Goal: Task Accomplishment & Management: Manage account settings

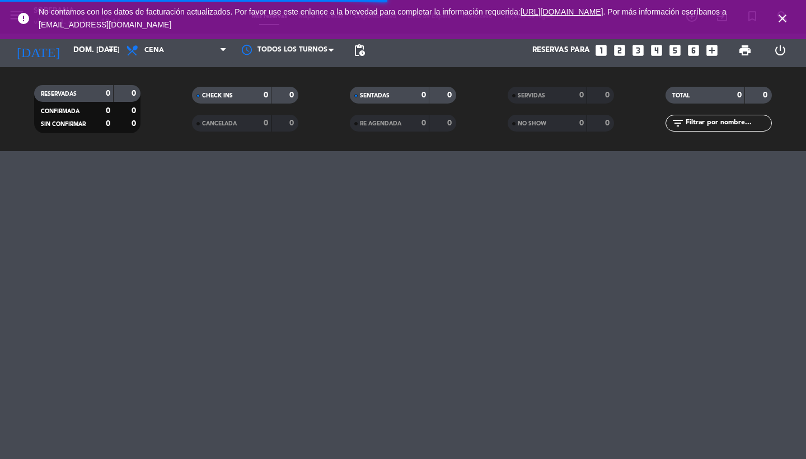
click at [782, 18] on icon "close" at bounding box center [782, 18] width 13 height 13
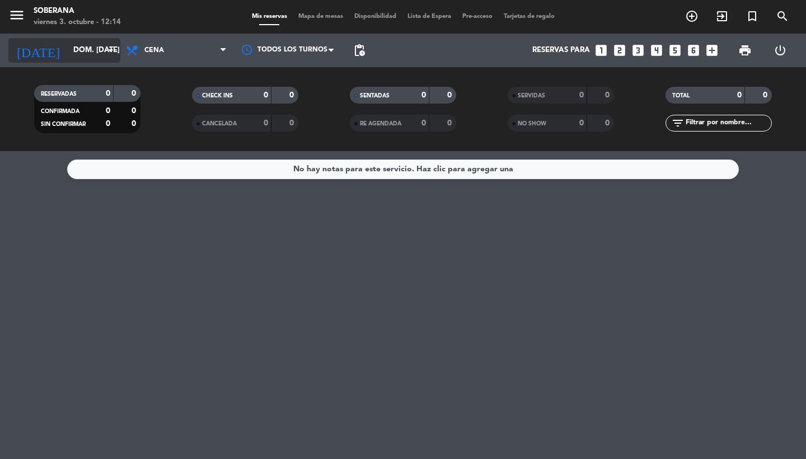
click at [68, 54] on input "dom. [DATE]" at bounding box center [117, 50] width 99 height 20
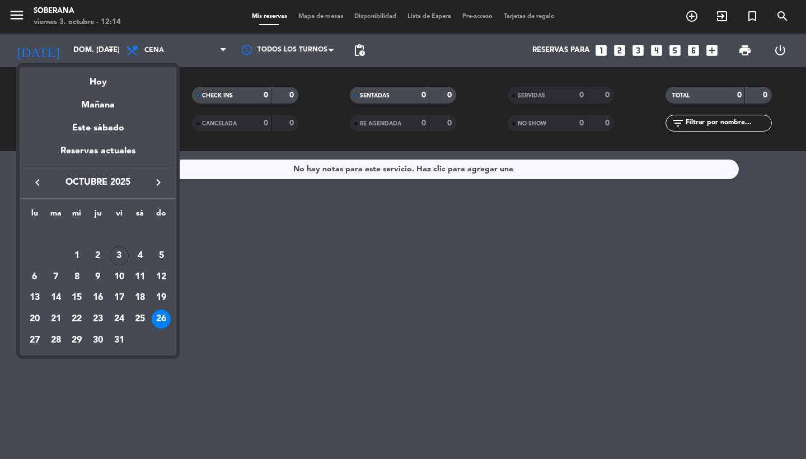
click at [41, 184] on icon "keyboard_arrow_left" at bounding box center [37, 182] width 13 height 13
click at [158, 186] on icon "keyboard_arrow_right" at bounding box center [158, 182] width 13 height 13
click at [162, 182] on icon "keyboard_arrow_right" at bounding box center [158, 182] width 13 height 13
click at [118, 256] on div "3" at bounding box center [119, 255] width 19 height 19
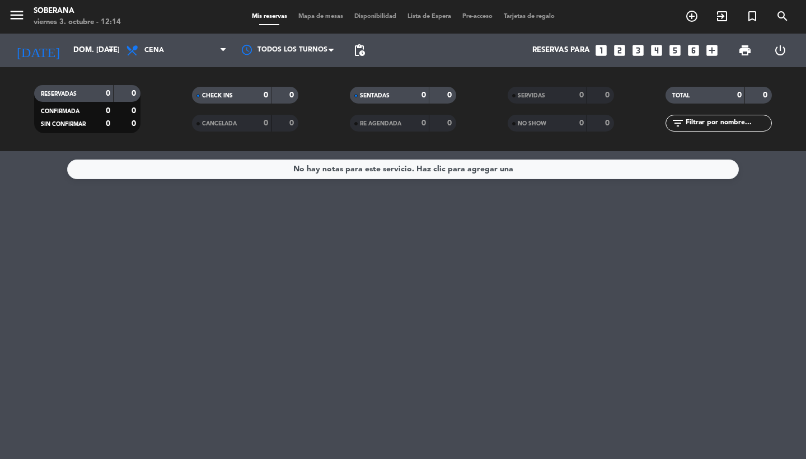
type input "vie. [DATE]"
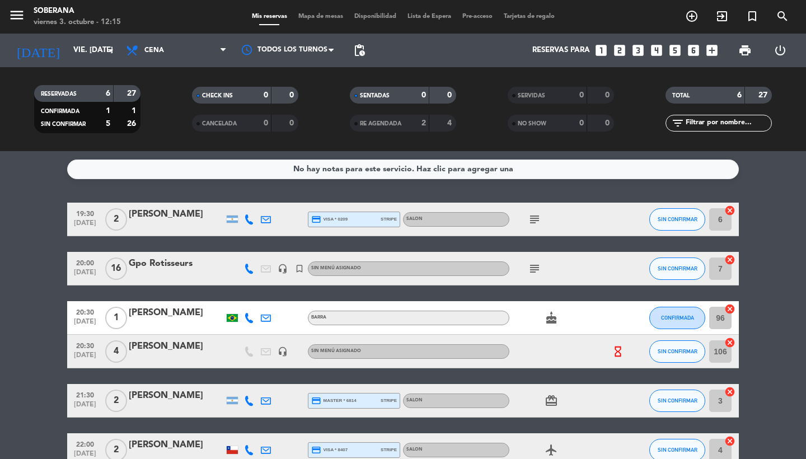
click at [154, 266] on div "Gpo Rotisseurs" at bounding box center [176, 263] width 95 height 15
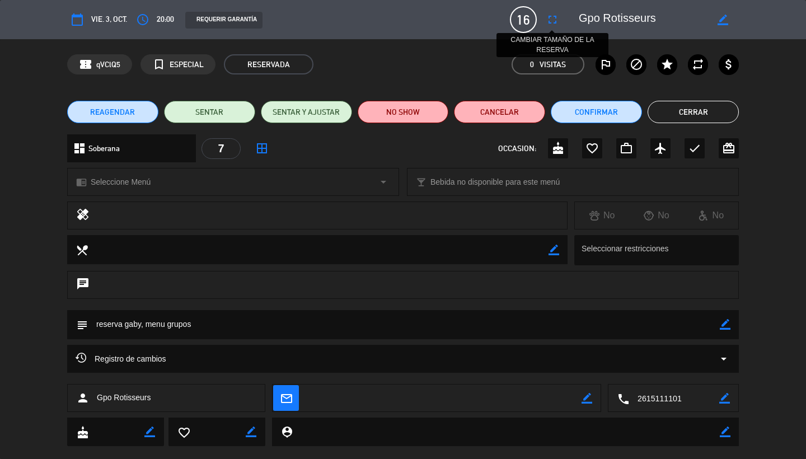
click at [552, 18] on icon "fullscreen" at bounding box center [552, 19] width 13 height 13
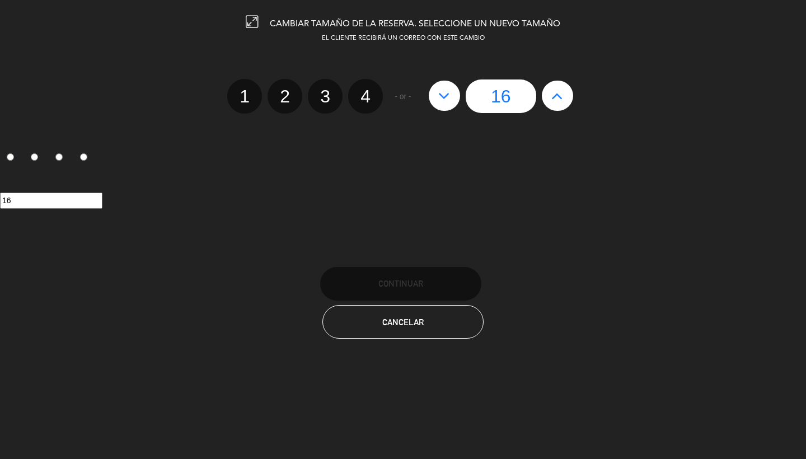
click at [437, 97] on button at bounding box center [444, 96] width 31 height 30
type input "15"
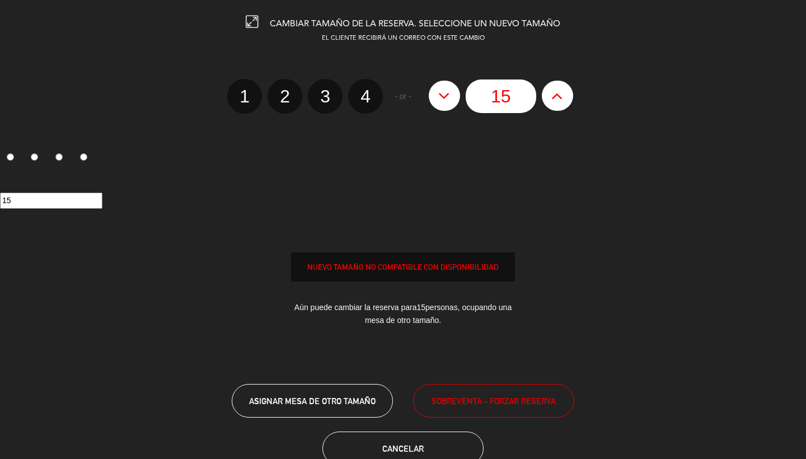
click at [437, 97] on button at bounding box center [444, 96] width 31 height 30
type input "14"
click at [437, 97] on button at bounding box center [444, 96] width 31 height 30
type input "13"
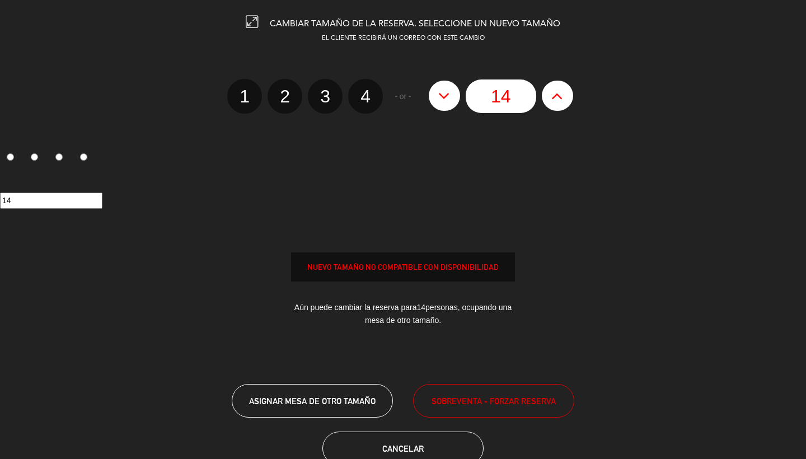
type input "13"
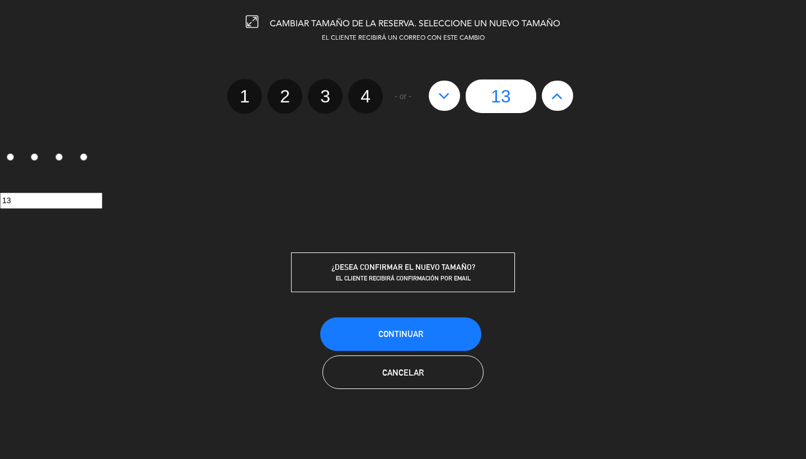
click at [425, 331] on button "Continuar" at bounding box center [400, 334] width 161 height 34
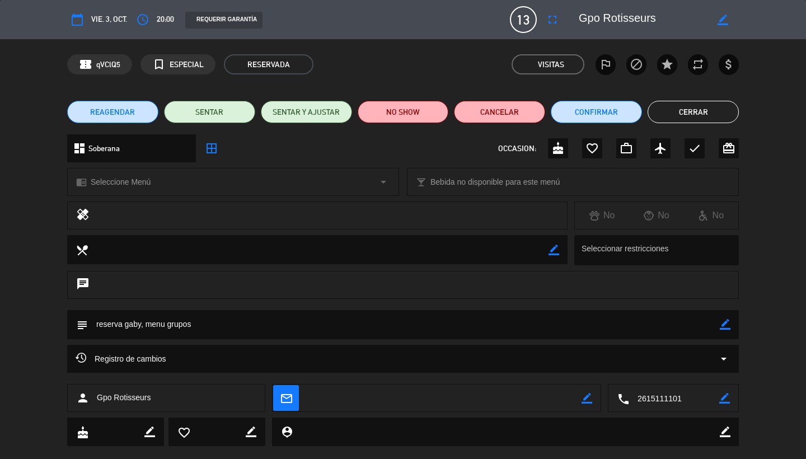
click at [713, 114] on button "Cerrar" at bounding box center [693, 112] width 91 height 22
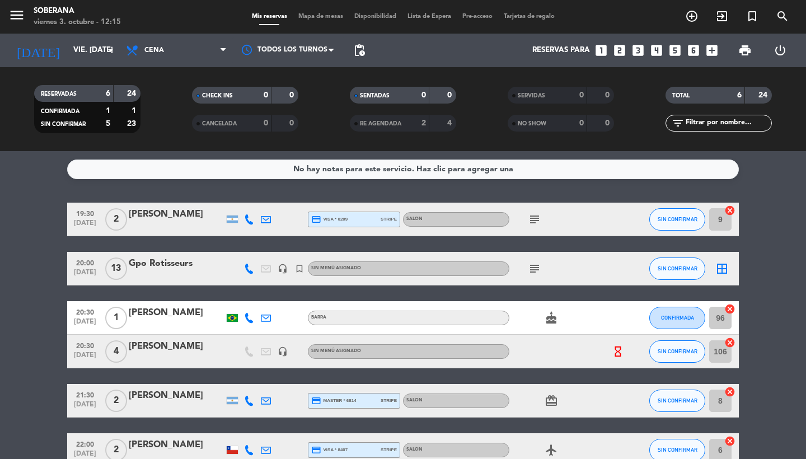
click at [530, 259] on div "subject" at bounding box center [559, 268] width 101 height 33
click at [532, 268] on icon "subject" at bounding box center [534, 268] width 13 height 13
click at [34, 301] on bookings-row "19:30 [DATE] 2 [PERSON_NAME] credit_card visa * 0209 stripe SALON subject SIN C…" at bounding box center [403, 335] width 806 height 264
